Goal: Task Accomplishment & Management: Use online tool/utility

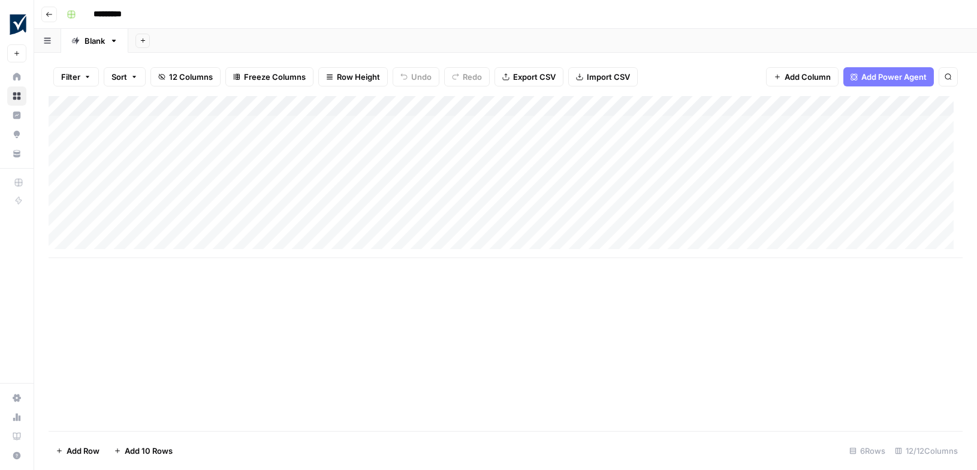
click at [180, 121] on div "Add Column" at bounding box center [506, 177] width 914 height 162
click at [204, 153] on div "Add Column" at bounding box center [506, 177] width 914 height 162
click at [690, 145] on div "Add Column" at bounding box center [506, 177] width 914 height 162
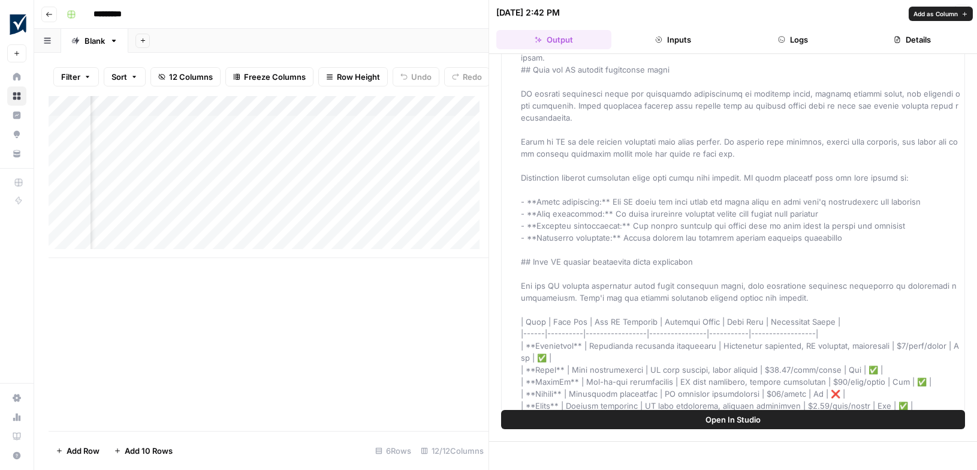
scroll to position [92, 0]
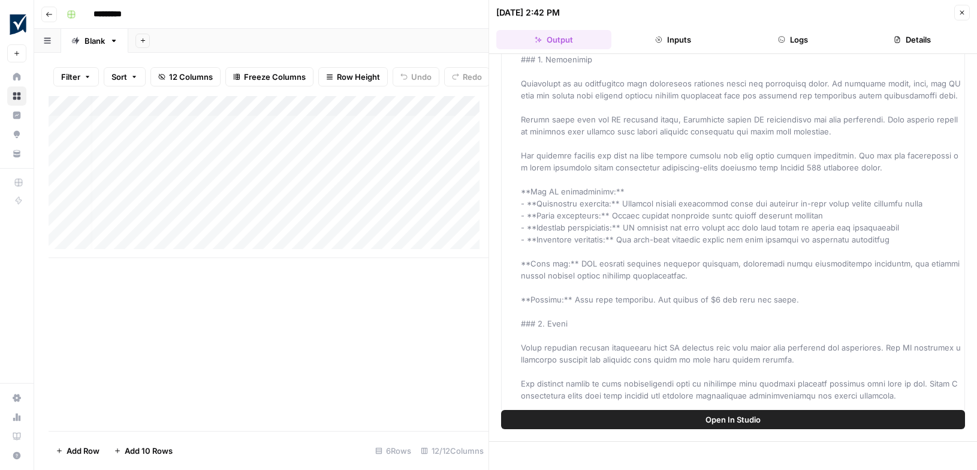
scroll to position [0, 7]
click at [965, 11] on icon "button" at bounding box center [962, 12] width 7 height 7
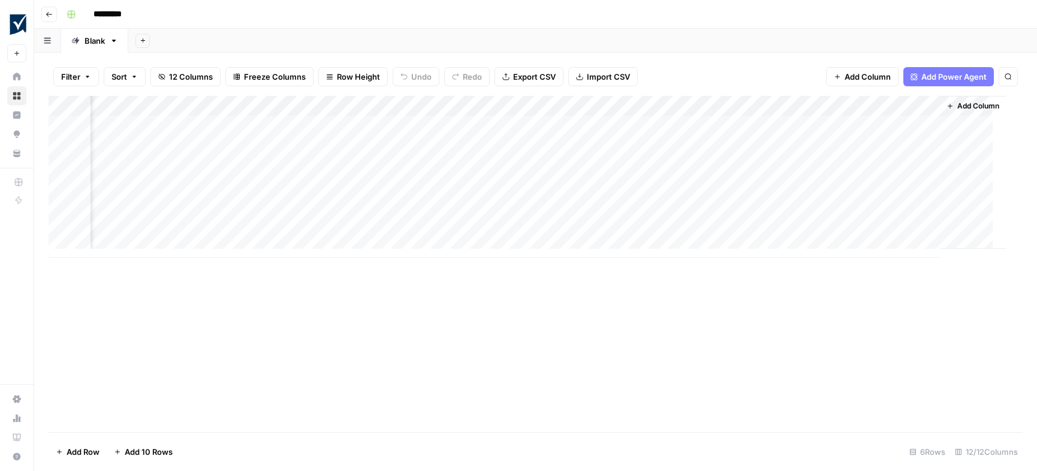
scroll to position [0, 557]
click at [654, 107] on div "Add Column" at bounding box center [536, 177] width 974 height 162
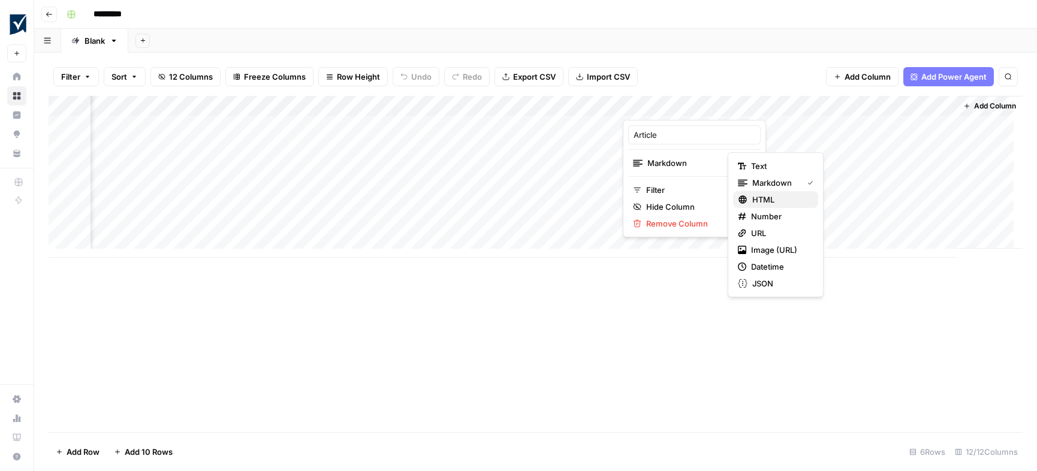
click at [765, 200] on span "HTML" at bounding box center [781, 200] width 56 height 12
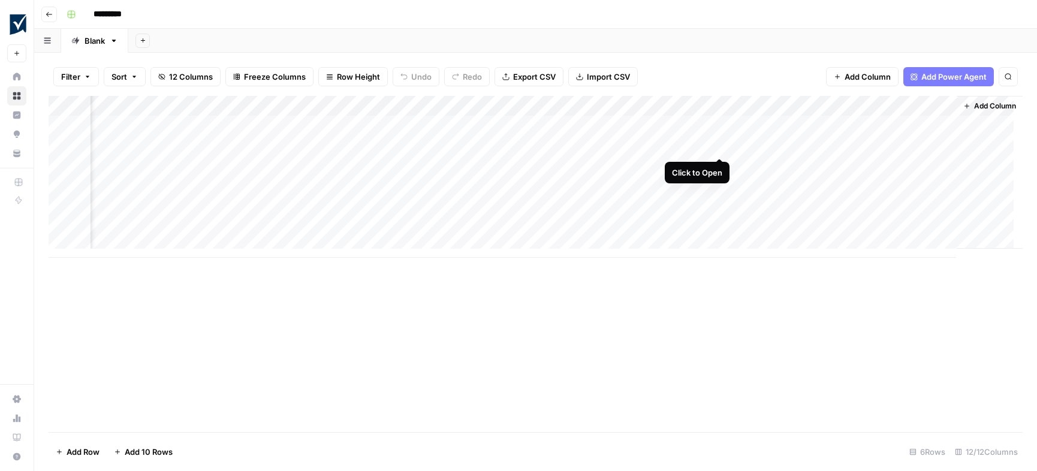
click at [719, 145] on div "Add Column" at bounding box center [536, 177] width 974 height 162
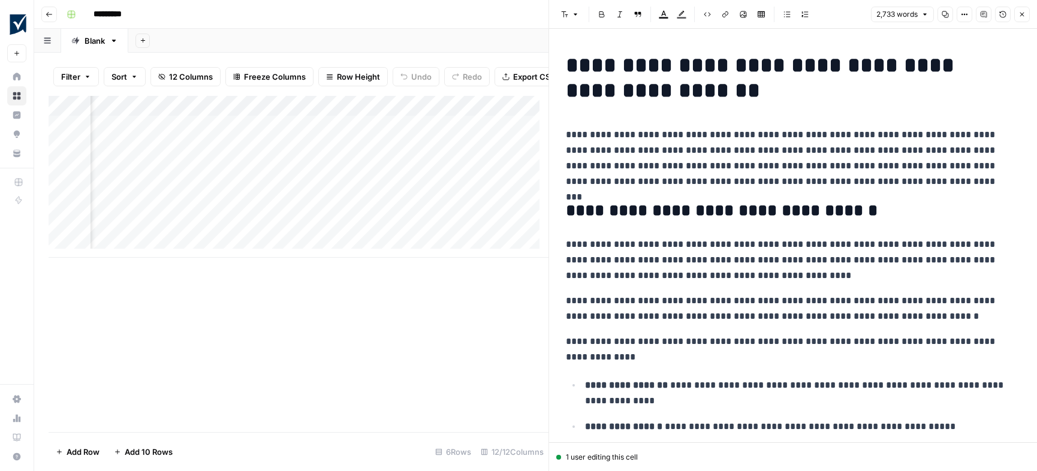
scroll to position [0, 894]
click at [965, 15] on icon "button" at bounding box center [964, 14] width 7 height 7
click at [923, 109] on span "HTML" at bounding box center [923, 110] width 47 height 12
click at [766, 163] on p "**********" at bounding box center [789, 158] width 446 height 62
click at [709, 13] on icon "button" at bounding box center [707, 14] width 7 height 7
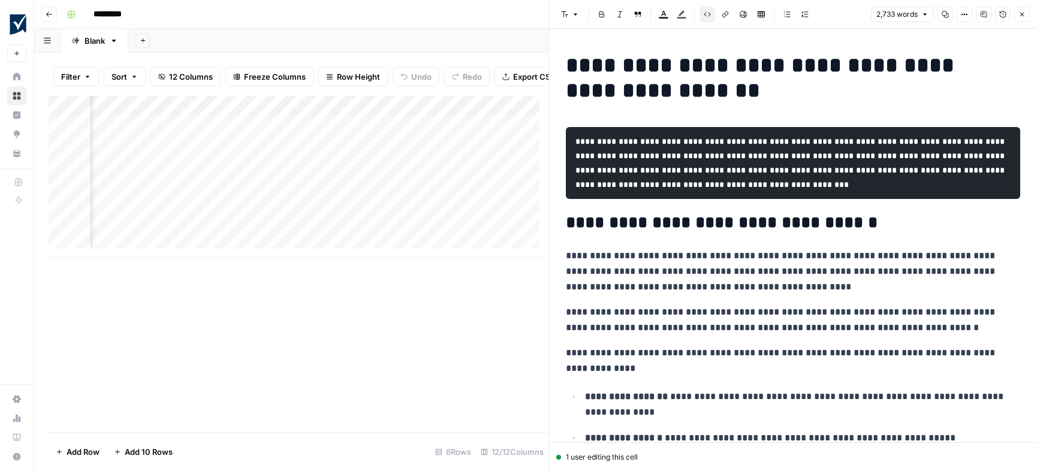
click at [708, 14] on icon "button" at bounding box center [707, 14] width 7 height 7
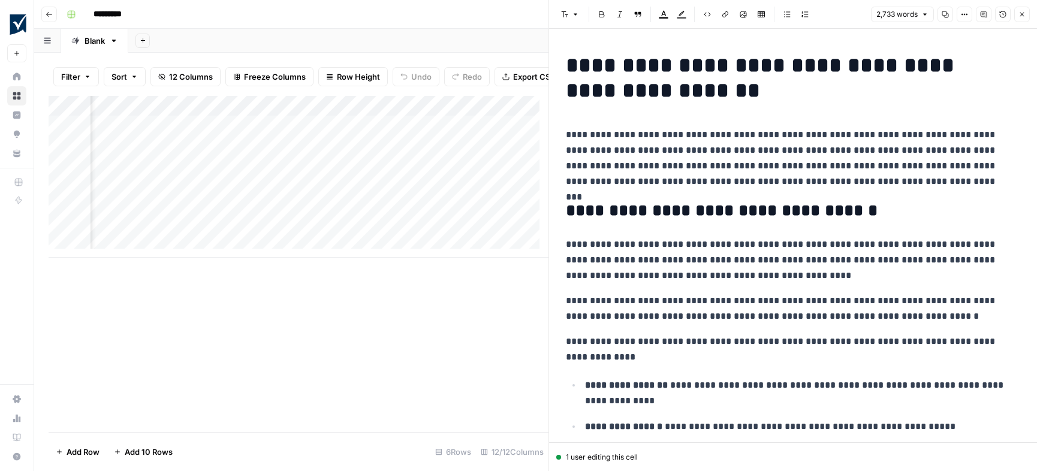
click at [965, 16] on icon "button" at bounding box center [964, 14] width 7 height 7
click at [909, 125] on span "Code" at bounding box center [929, 127] width 58 height 12
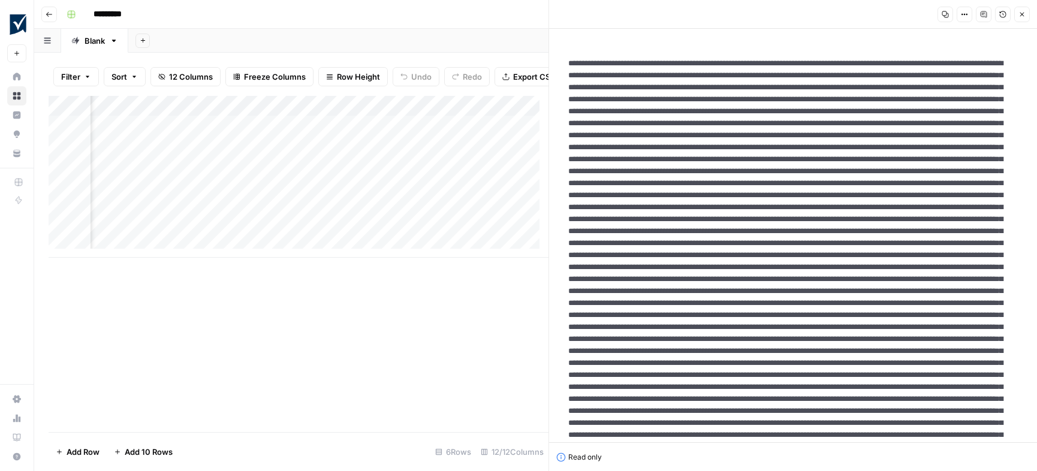
drag, startPoint x: 571, startPoint y: 65, endPoint x: 585, endPoint y: 65, distance: 14.4
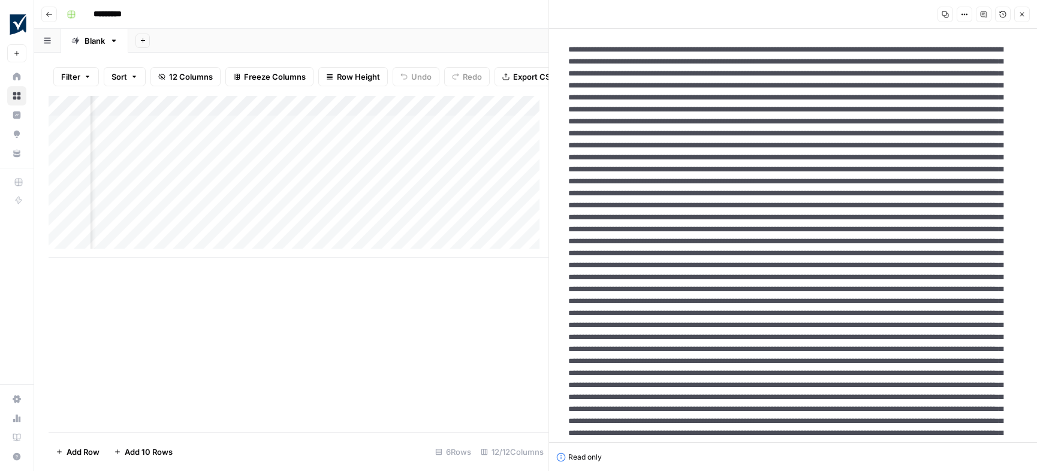
scroll to position [0, 0]
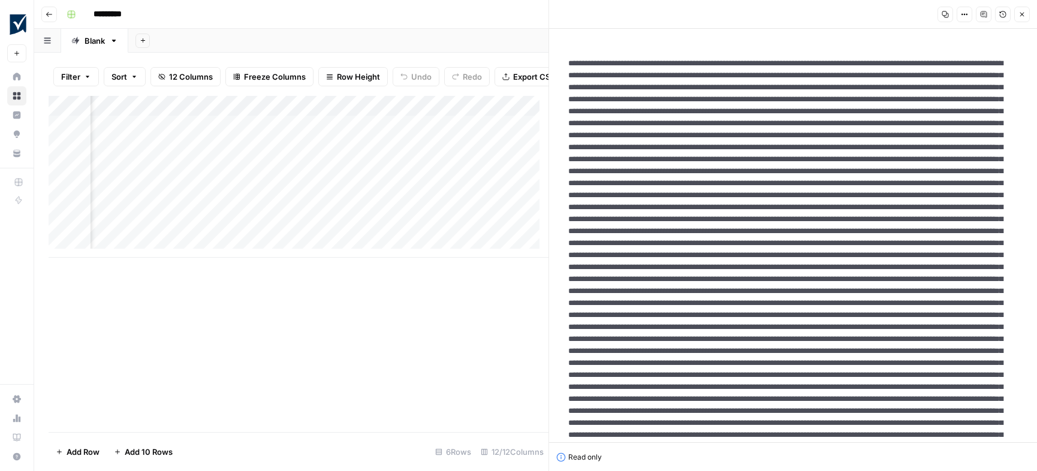
drag, startPoint x: 658, startPoint y: 196, endPoint x: 675, endPoint y: 196, distance: 16.8
drag, startPoint x: 586, startPoint y: 62, endPoint x: 565, endPoint y: 67, distance: 21.5
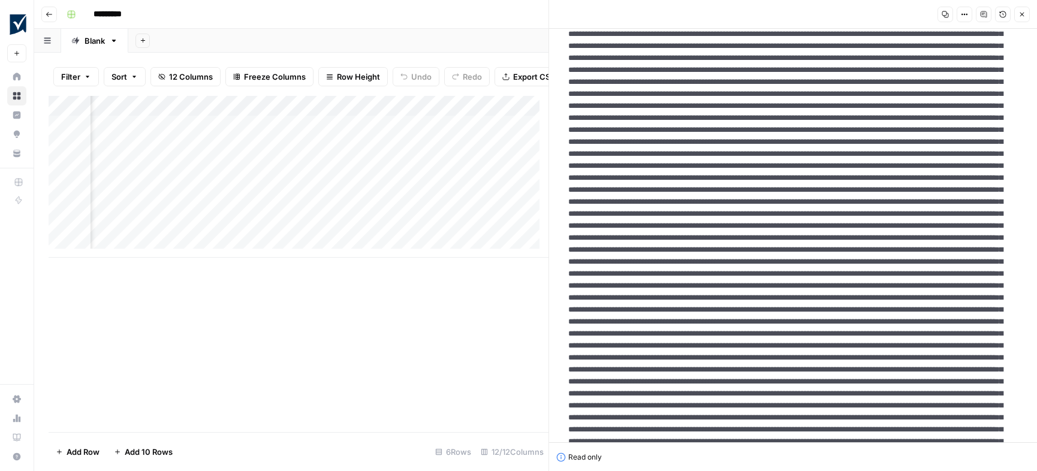
scroll to position [192, 0]
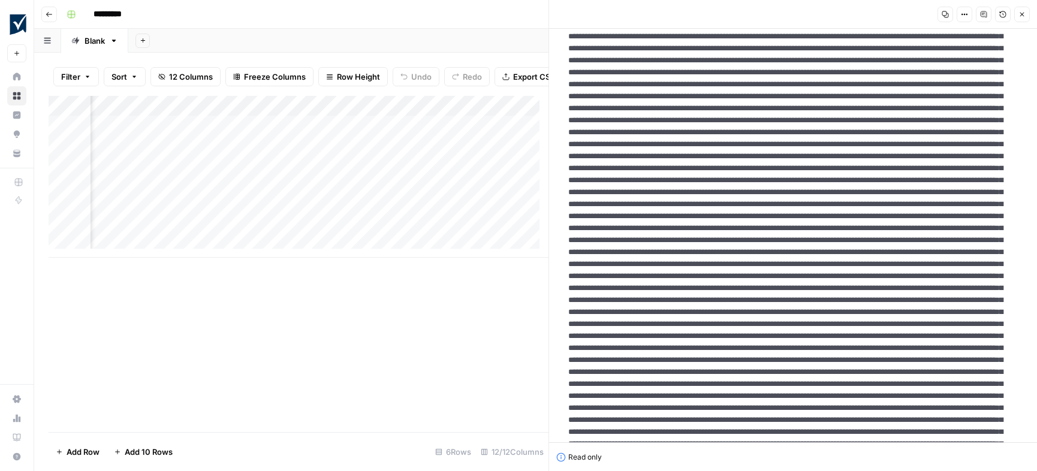
scroll to position [689, 0]
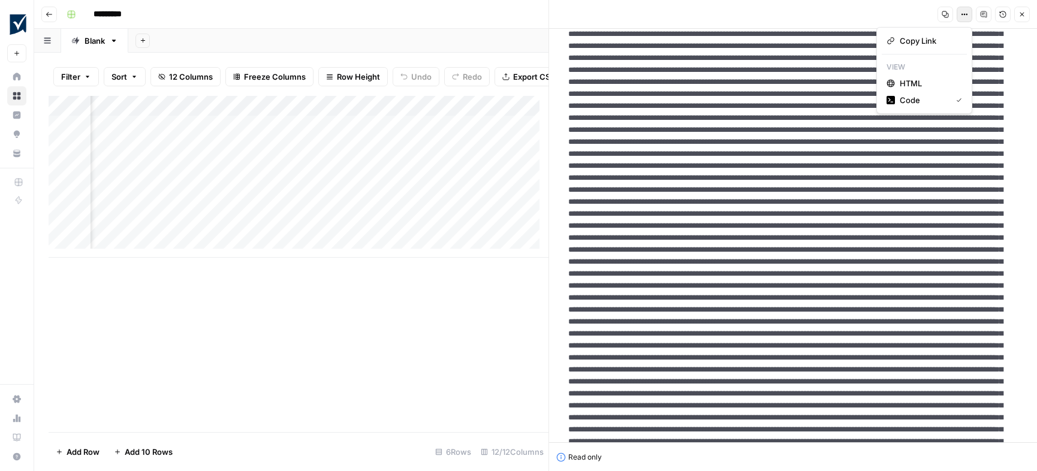
click at [962, 11] on icon "button" at bounding box center [964, 14] width 7 height 7
click at [929, 81] on span "HTML" at bounding box center [929, 83] width 58 height 12
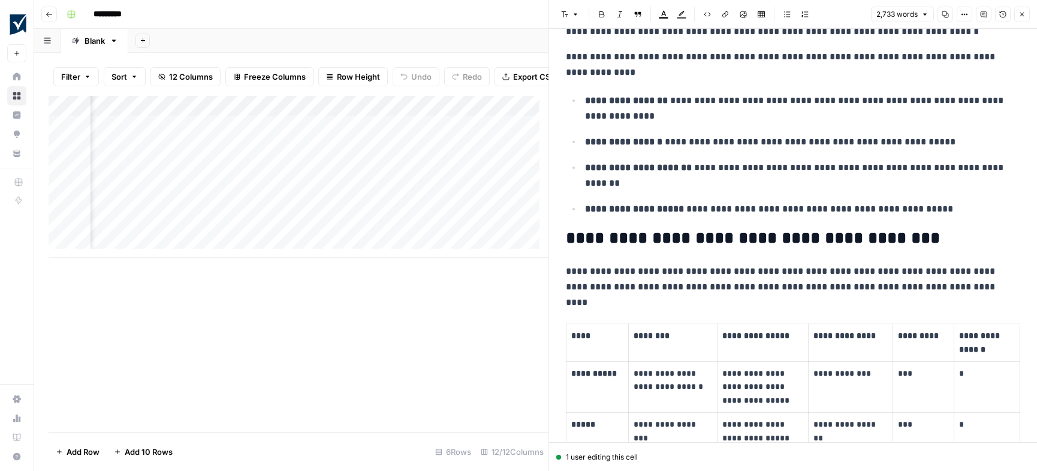
scroll to position [282, 0]
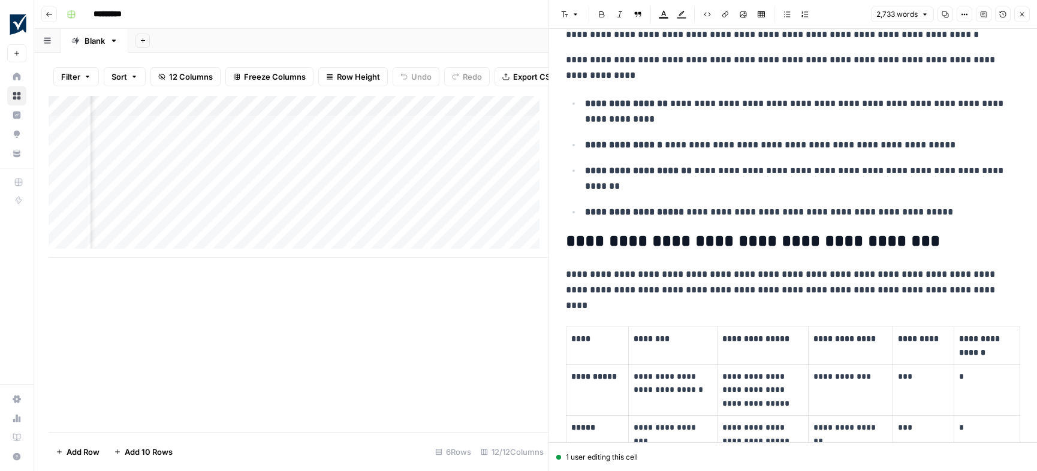
click at [703, 104] on p "**********" at bounding box center [798, 111] width 426 height 31
click at [704, 104] on p "**********" at bounding box center [798, 111] width 426 height 31
click at [700, 106] on p "**********" at bounding box center [798, 111] width 426 height 31
drag, startPoint x: 699, startPoint y: 106, endPoint x: 721, endPoint y: 102, distance: 22.5
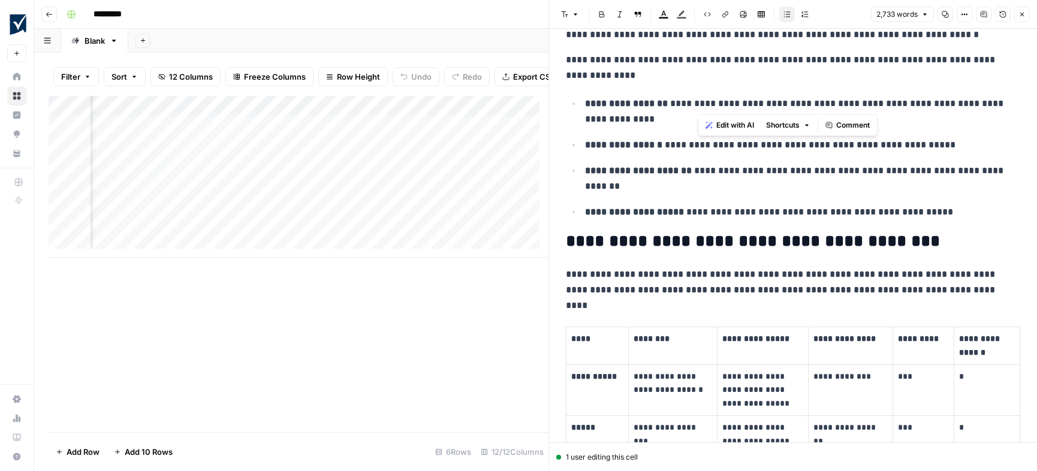
click at [721, 102] on p "**********" at bounding box center [798, 111] width 426 height 31
click at [723, 186] on p "**********" at bounding box center [798, 178] width 426 height 31
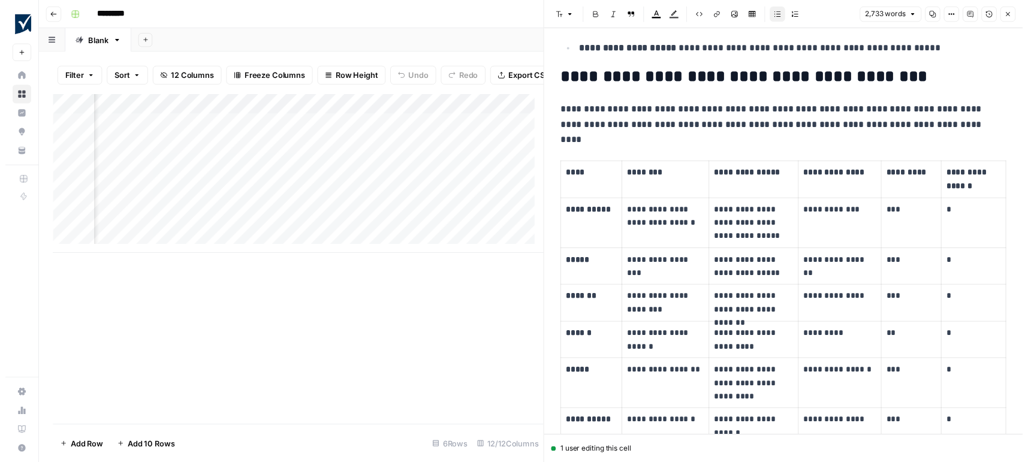
scroll to position [465, 0]
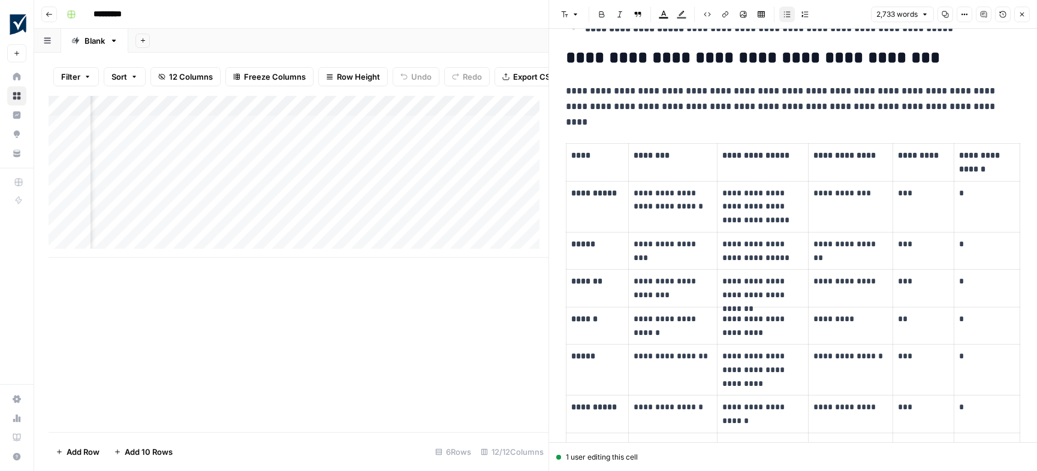
click at [977, 13] on icon "button" at bounding box center [1022, 14] width 7 height 7
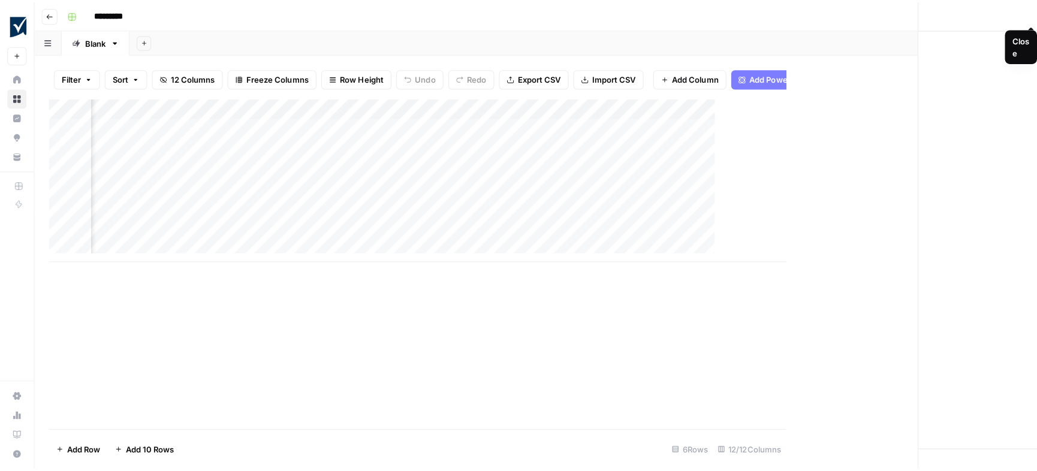
scroll to position [0, 543]
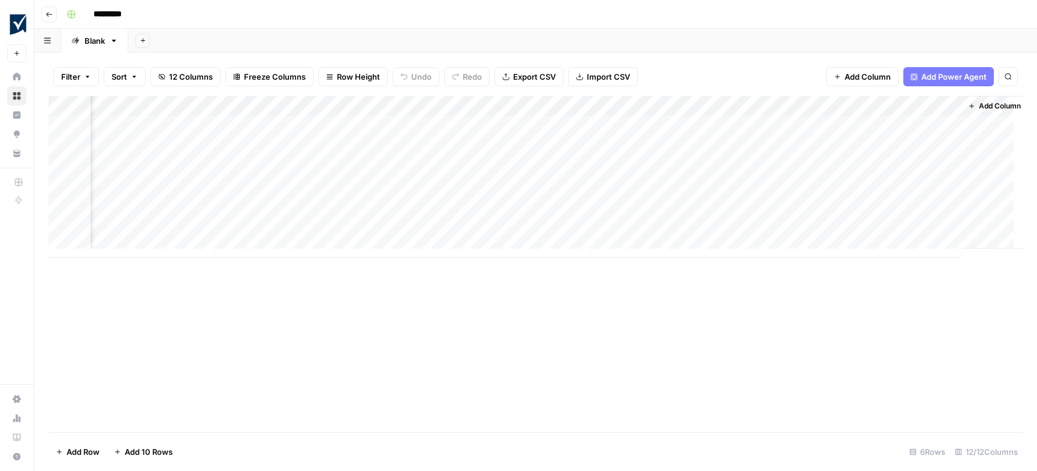
click at [737, 109] on div "Add Column" at bounding box center [536, 177] width 974 height 162
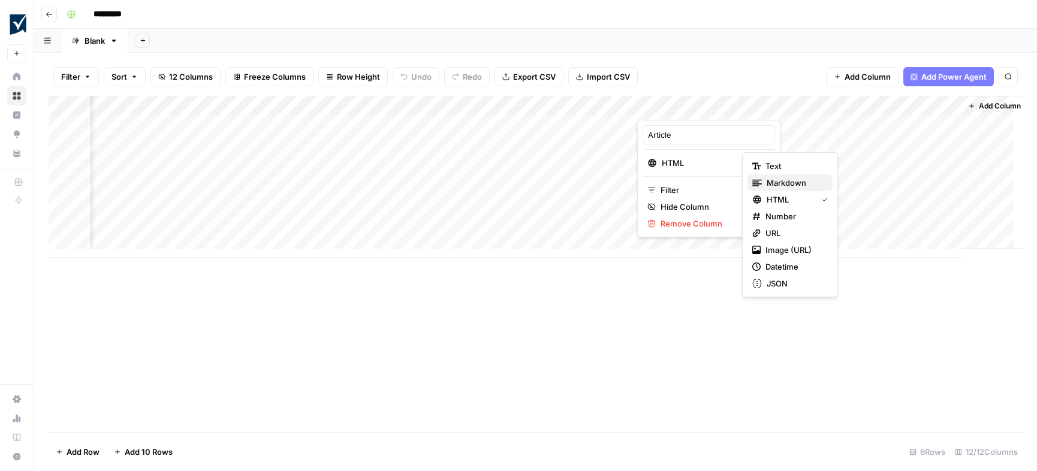
click at [796, 182] on span "Markdown" at bounding box center [795, 183] width 56 height 12
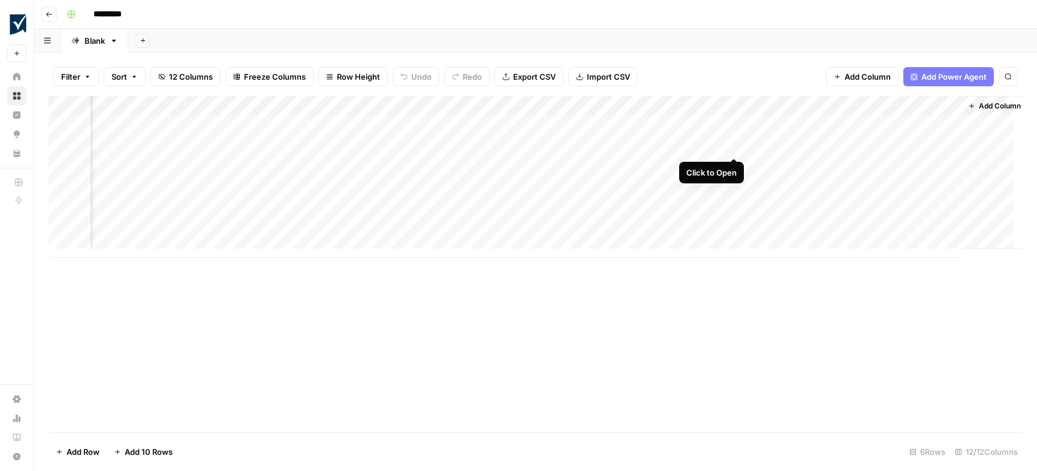
click at [735, 144] on div "Add Column" at bounding box center [536, 177] width 974 height 162
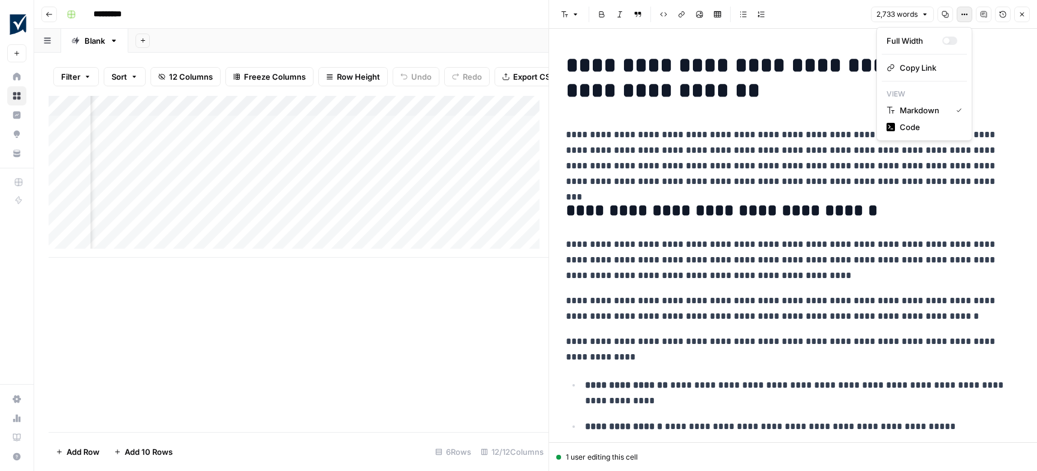
click at [968, 16] on button "Options" at bounding box center [965, 15] width 16 height 16
click at [937, 125] on span "Code" at bounding box center [929, 127] width 58 height 12
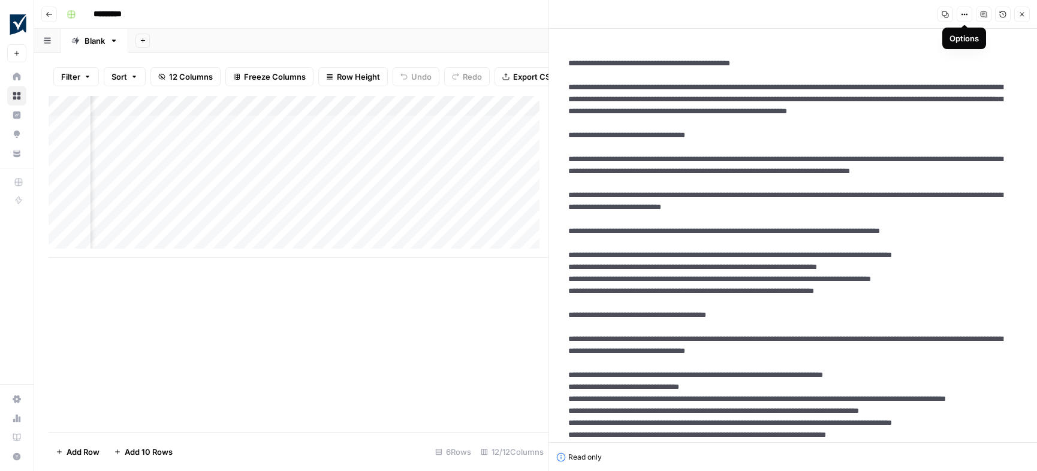
click at [966, 14] on icon "button" at bounding box center [964, 14] width 7 height 7
click at [940, 81] on span "Markdown" at bounding box center [929, 83] width 58 height 12
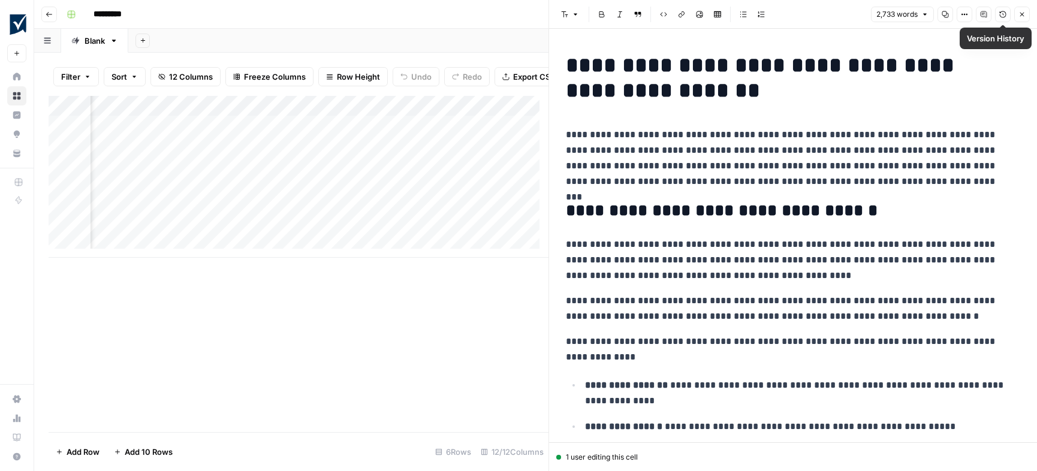
click at [977, 15] on icon "button" at bounding box center [1022, 14] width 7 height 7
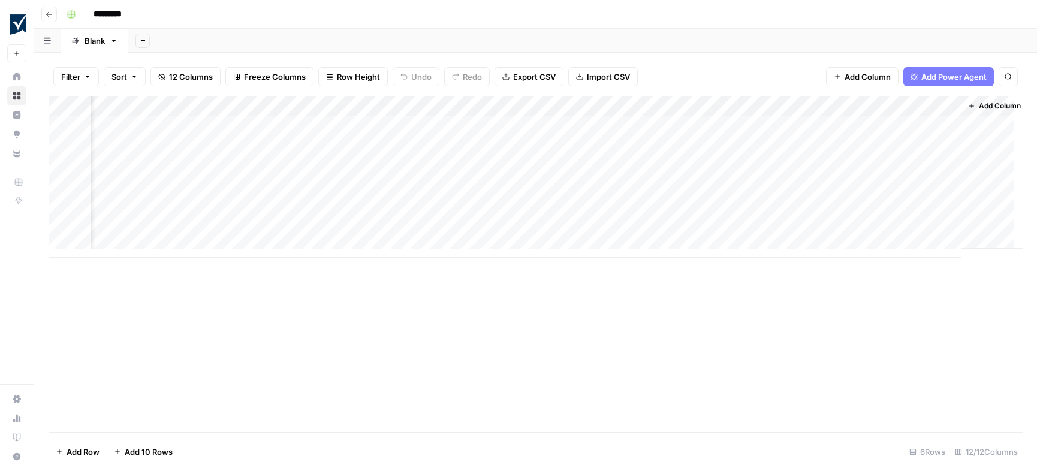
click at [736, 108] on div "Add Column" at bounding box center [536, 177] width 974 height 162
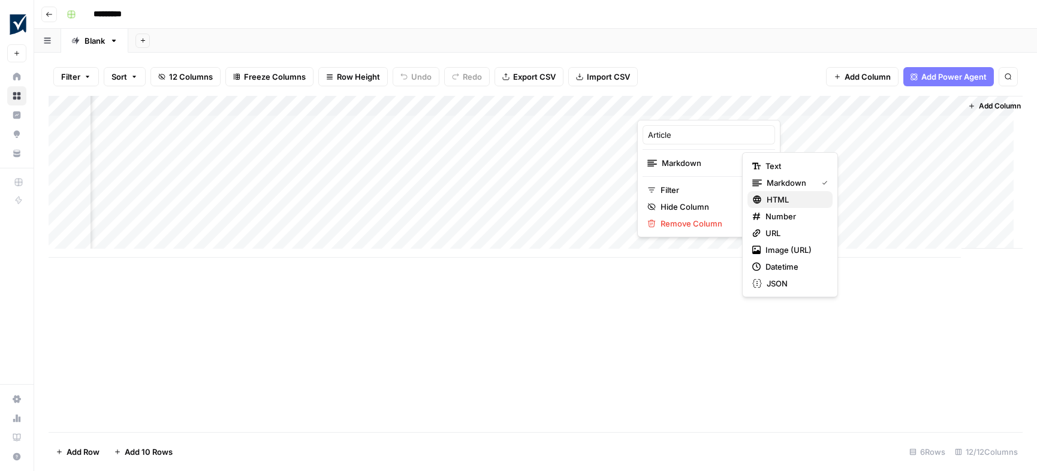
click at [783, 199] on span "HTML" at bounding box center [795, 200] width 56 height 12
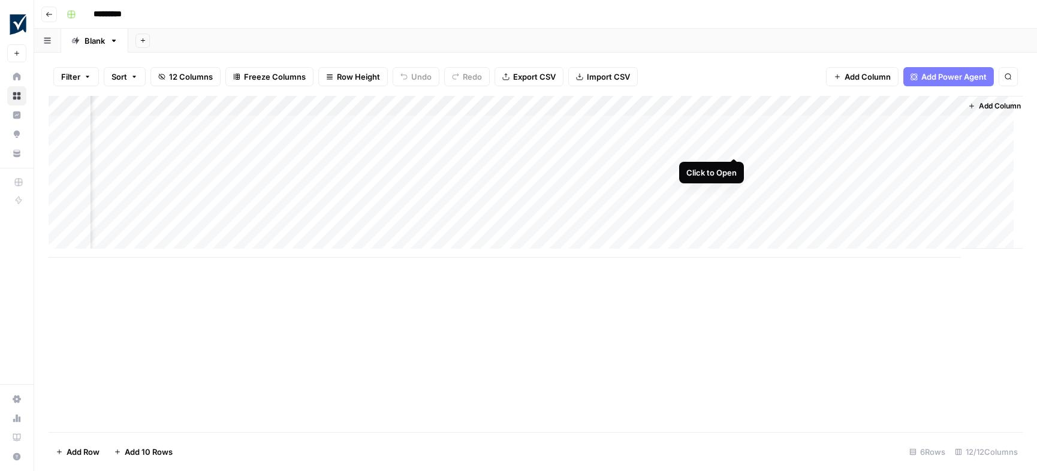
click at [733, 145] on div "Add Column" at bounding box center [536, 177] width 974 height 162
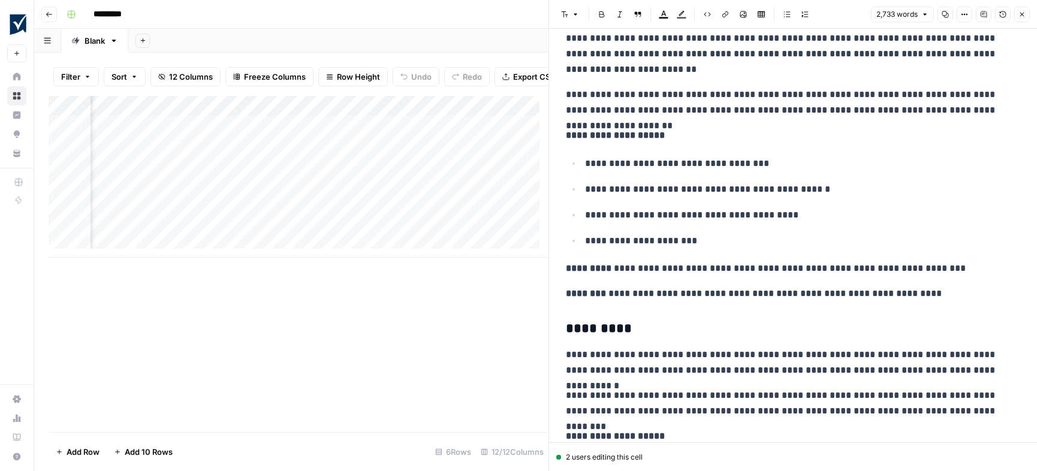
scroll to position [1968, 0]
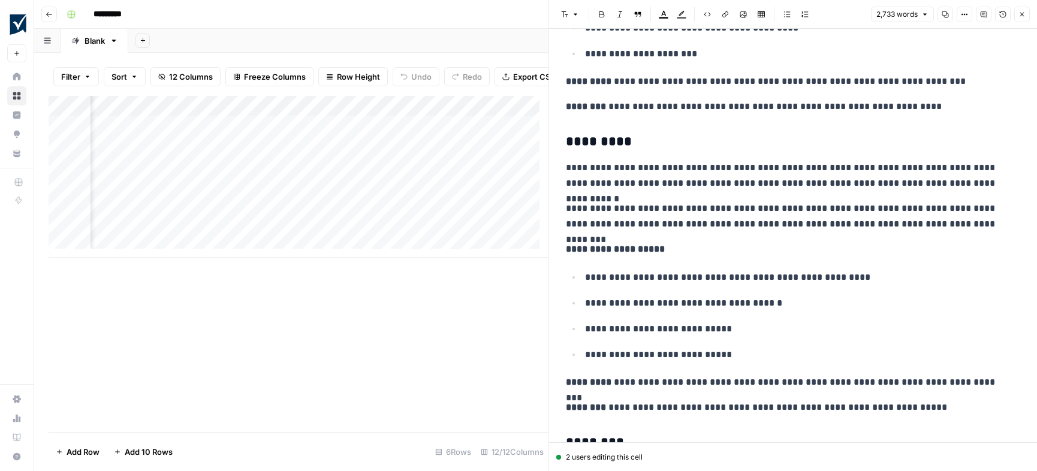
click at [977, 17] on icon "button" at bounding box center [1022, 14] width 7 height 7
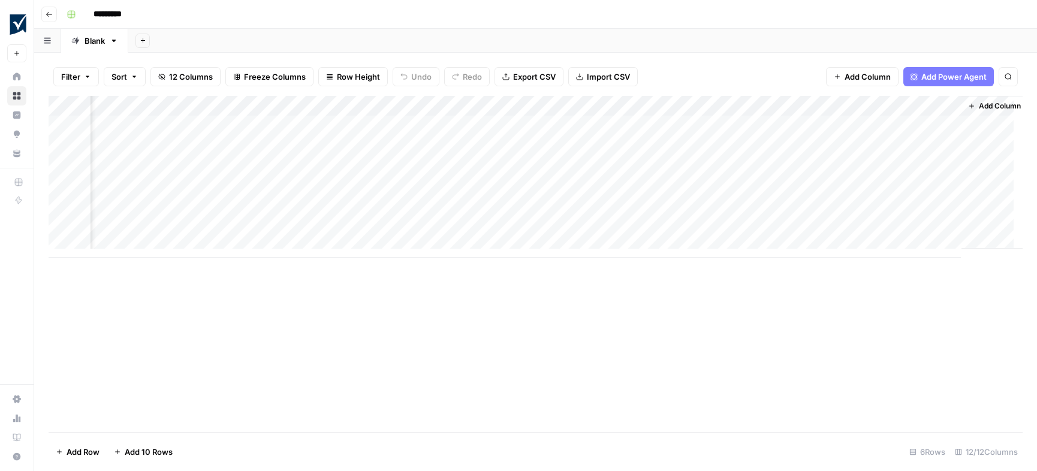
click at [733, 106] on div "Add Column" at bounding box center [536, 177] width 974 height 162
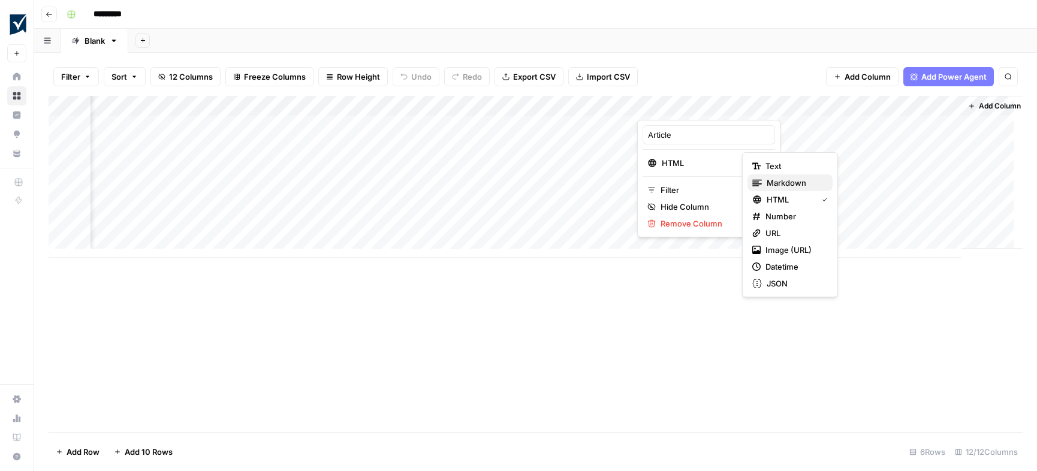
click at [786, 180] on span "Markdown" at bounding box center [795, 183] width 56 height 12
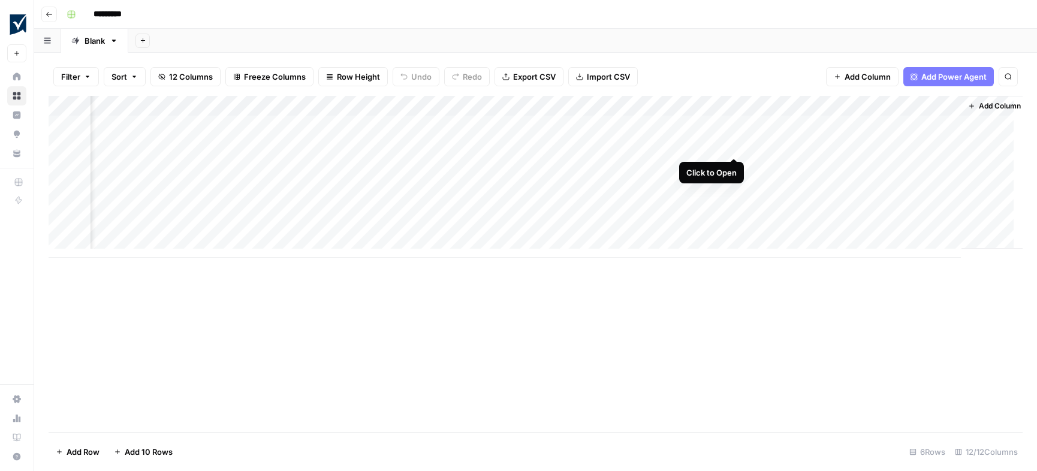
click at [735, 145] on div "Add Column" at bounding box center [536, 177] width 974 height 162
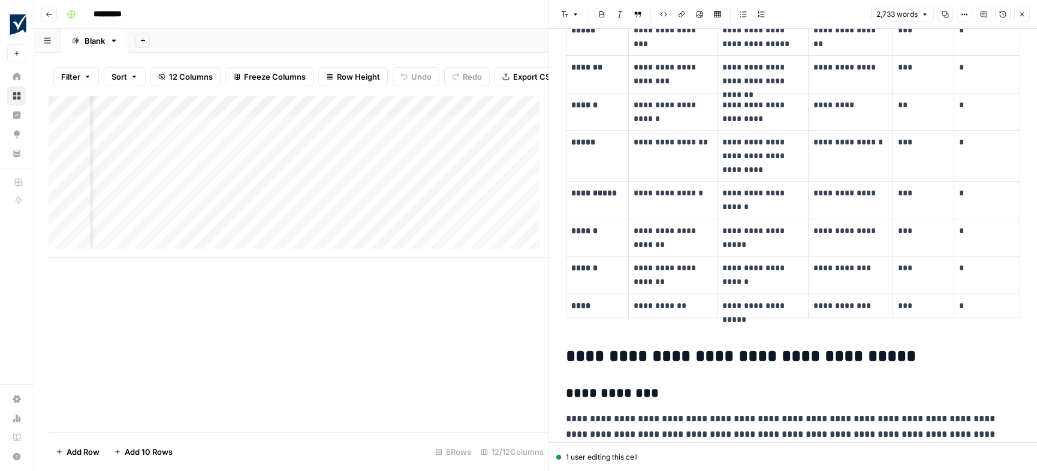
scroll to position [682, 0]
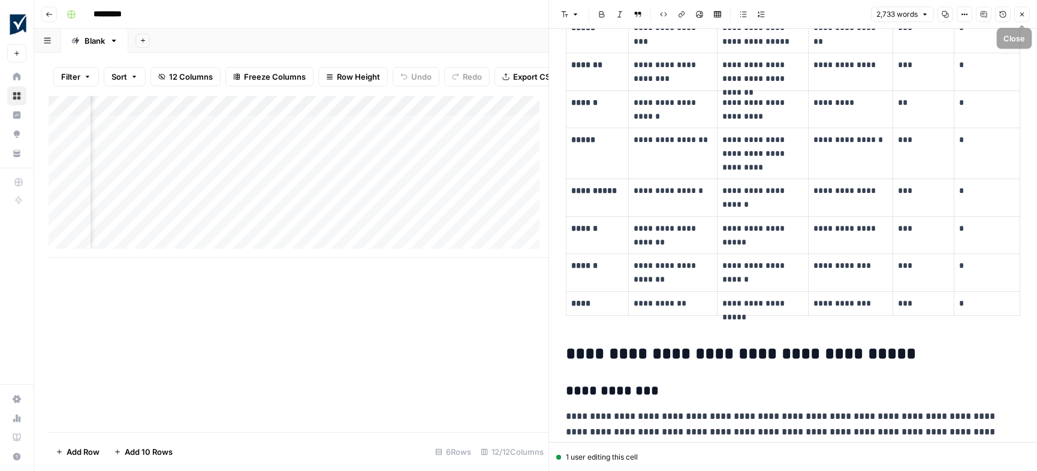
click at [977, 14] on icon "button" at bounding box center [1022, 14] width 7 height 7
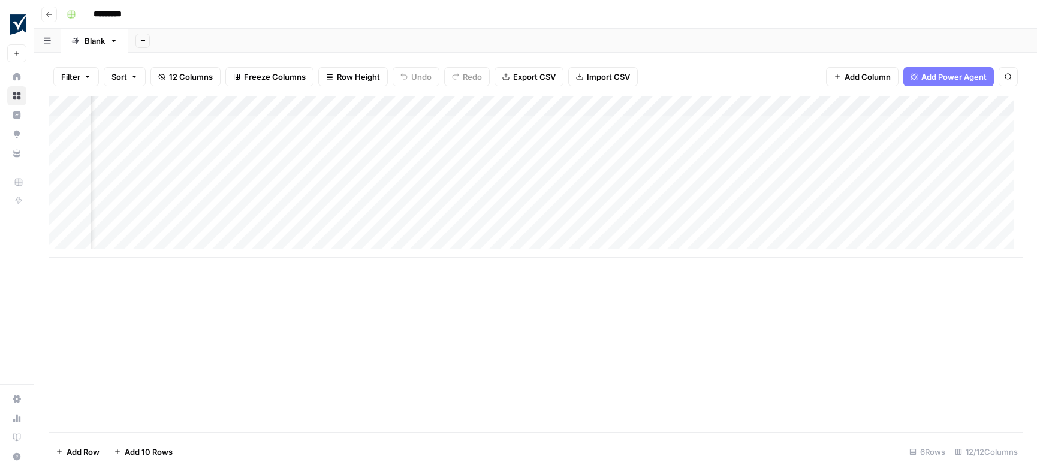
scroll to position [0, 557]
click at [720, 144] on div "Add Column" at bounding box center [536, 177] width 974 height 162
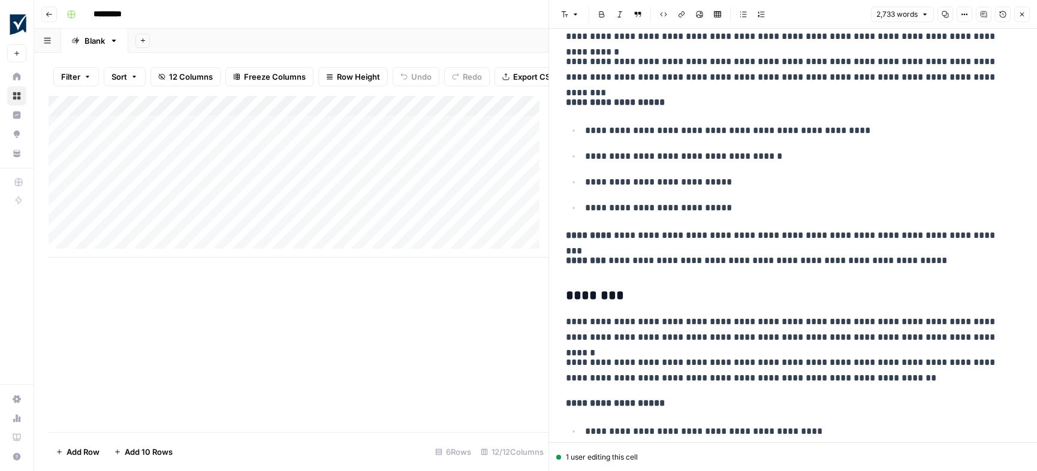
scroll to position [9, 0]
click at [977, 17] on icon "button" at bounding box center [1022, 14] width 7 height 7
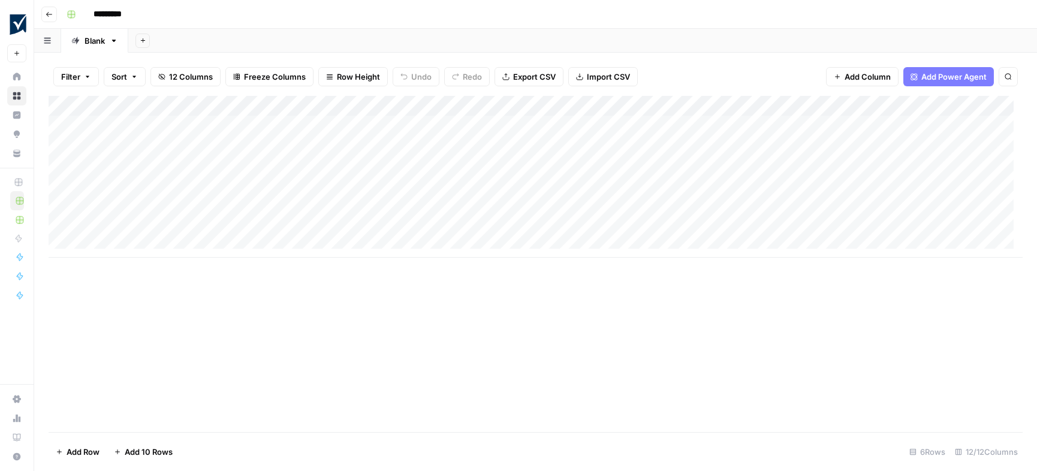
click at [226, 185] on div "Add Column" at bounding box center [536, 177] width 974 height 162
click at [230, 187] on div "Add Column" at bounding box center [536, 177] width 974 height 162
type textarea "**********"
click at [166, 186] on div "Add Column" at bounding box center [536, 177] width 974 height 162
drag, startPoint x: 1027, startPoint y: 465, endPoint x: 1132, endPoint y: 529, distance: 123.5
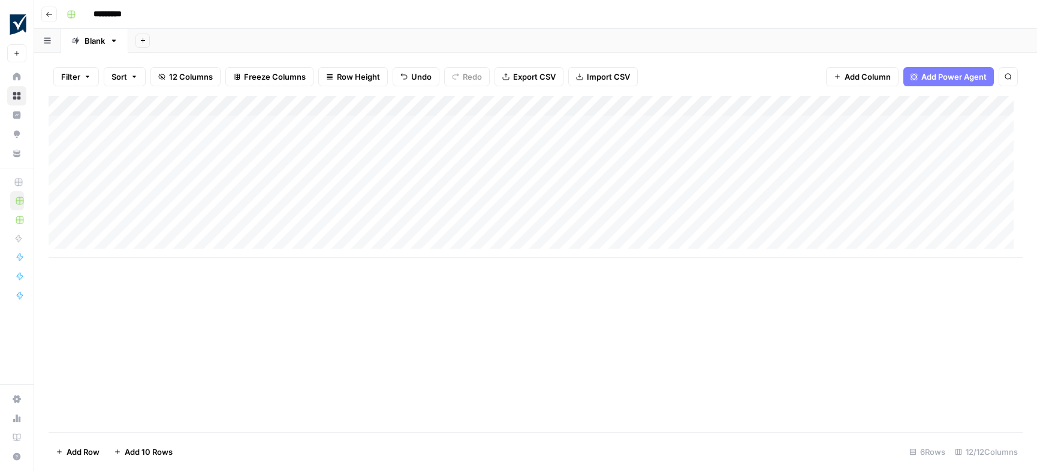
click at [977, 469] on html "Smartsheet New Home Browse Insights Opportunities Your Data Recent Grids Listic…" at bounding box center [518, 235] width 1037 height 471
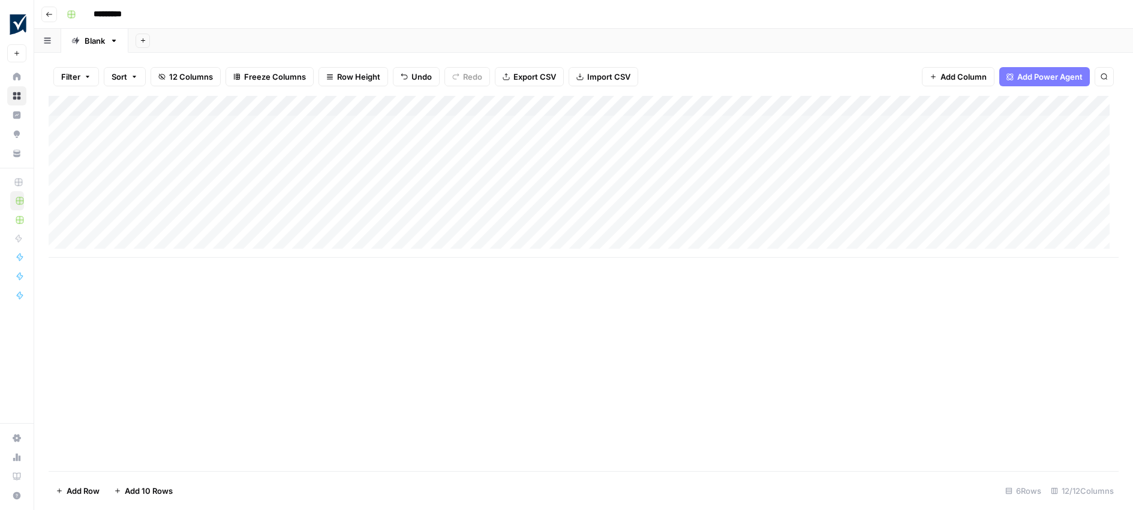
click at [223, 188] on div "Add Column" at bounding box center [584, 177] width 1070 height 162
click at [215, 194] on textarea "**********" at bounding box center [186, 187] width 192 height 17
click at [189, 228] on div "Add Column" at bounding box center [584, 177] width 1070 height 162
click at [196, 191] on div "Add Column" at bounding box center [584, 177] width 1070 height 162
click at [326, 187] on div "Add Column" at bounding box center [584, 177] width 1070 height 162
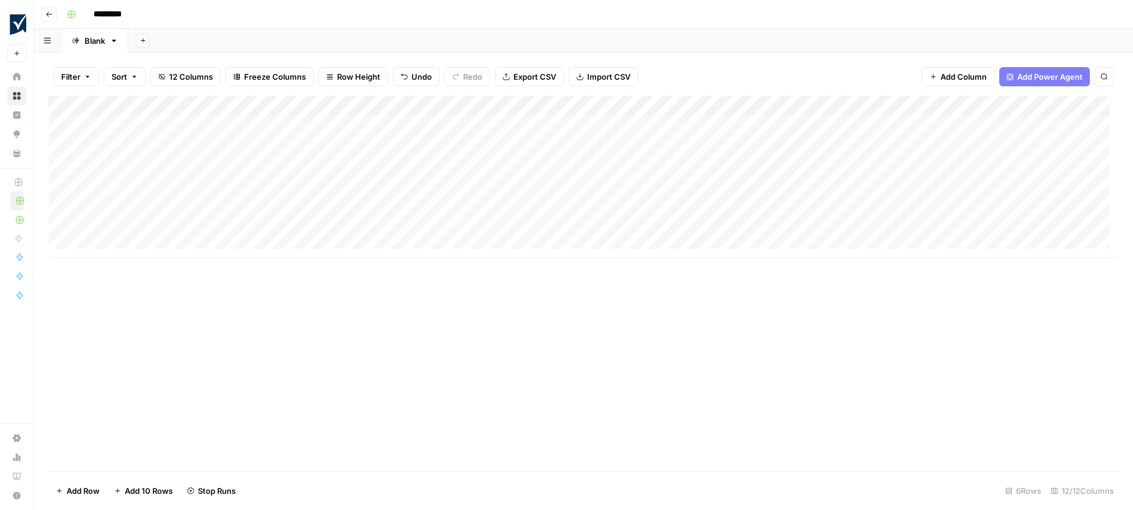
click at [196, 225] on div "Add Column" at bounding box center [584, 177] width 1070 height 162
type textarea "**********"
click at [284, 216] on div "Add Column" at bounding box center [584, 177] width 1070 height 162
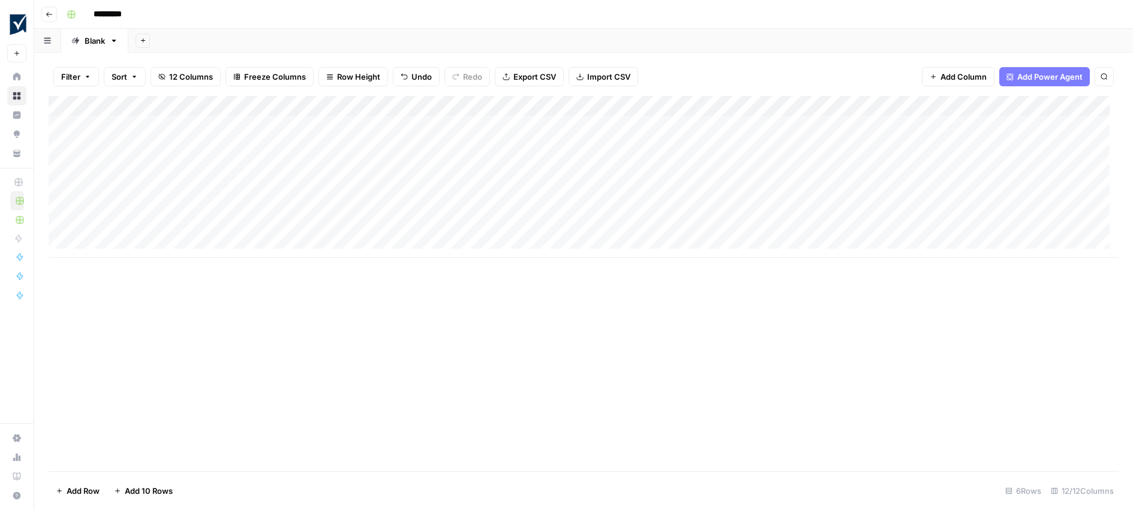
click at [702, 125] on div "Add Column" at bounding box center [584, 177] width 1070 height 162
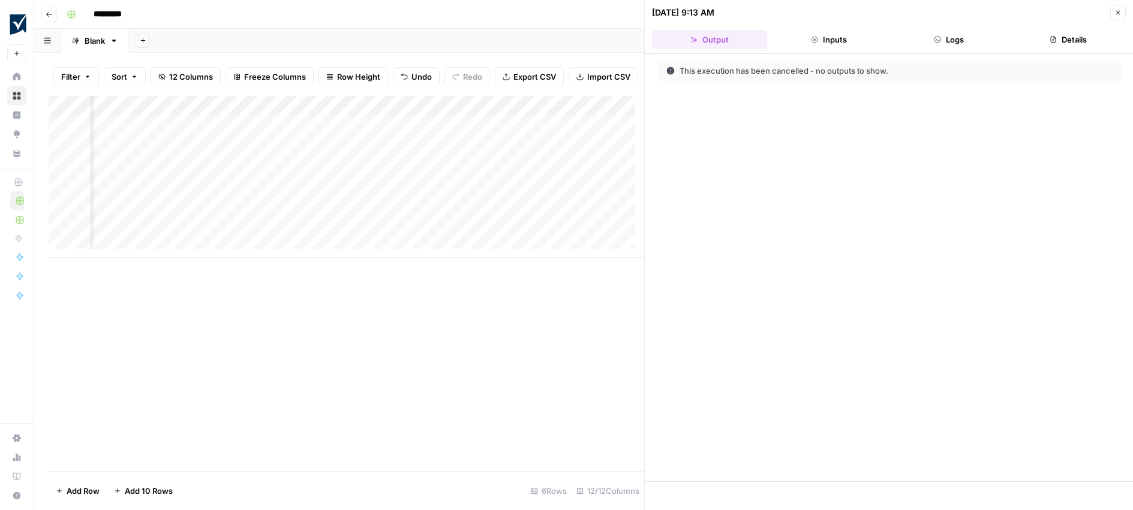
scroll to position [0, 382]
click at [335, 134] on div "Add Column" at bounding box center [346, 177] width 595 height 162
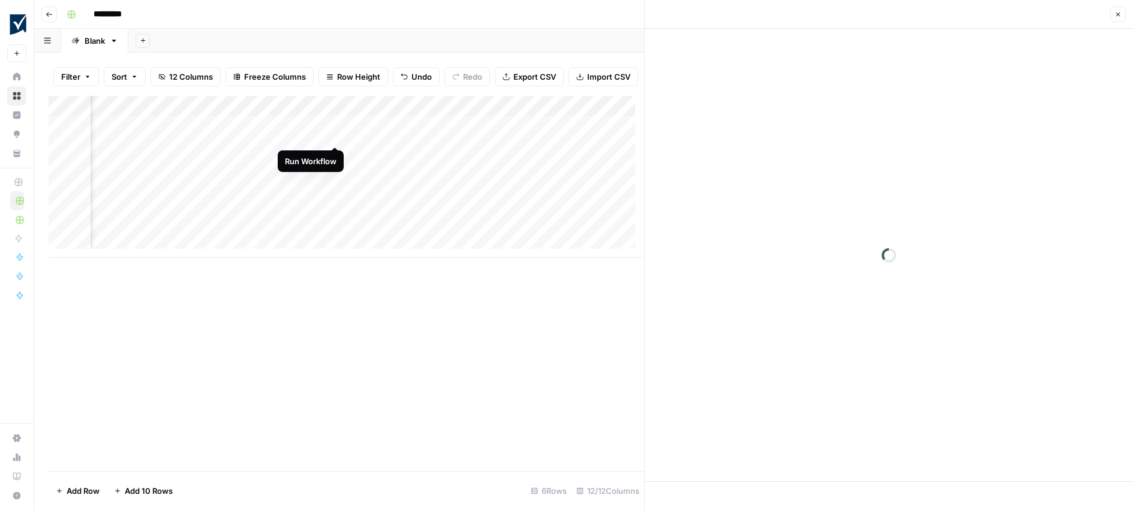
click at [335, 136] on div "Add Column" at bounding box center [346, 177] width 595 height 162
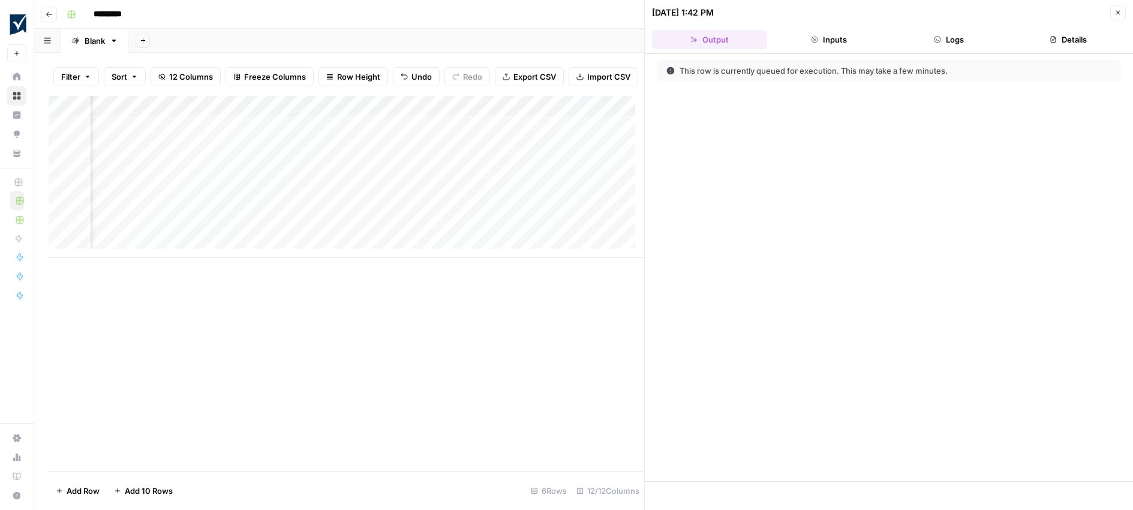
click at [335, 136] on div "Add Column" at bounding box center [346, 177] width 595 height 162
click at [333, 174] on div "Add Column" at bounding box center [346, 177] width 595 height 162
click at [977, 14] on icon "button" at bounding box center [1117, 12] width 7 height 7
